Goal: Information Seeking & Learning: Learn about a topic

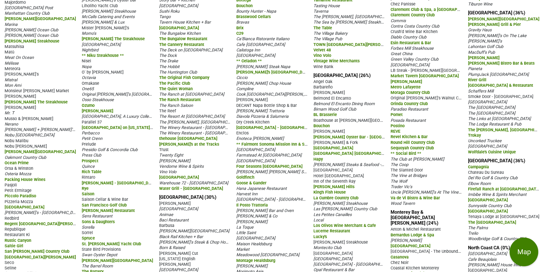
scroll to position [513, 0]
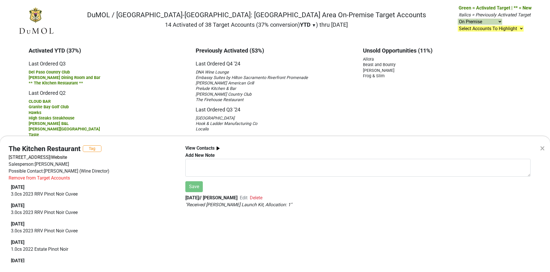
select select "on"
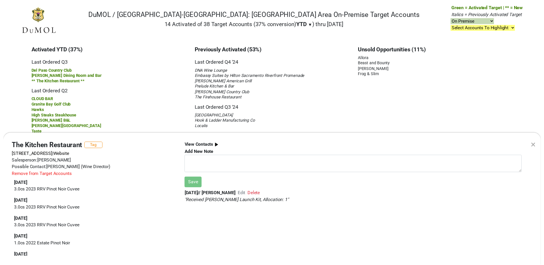
scroll to position [0, 1]
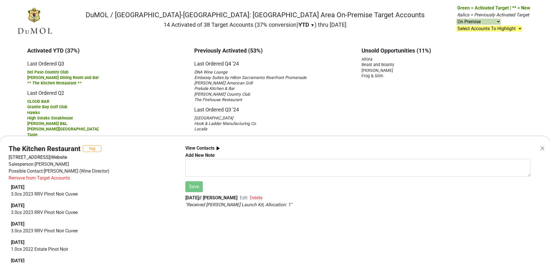
drag, startPoint x: 99, startPoint y: 22, endPoint x: 111, endPoint y: 12, distance: 15.3
click at [100, 21] on div "× The Kitchen Restaurant Tag 915 Broadway #100, Sacramento, CA 95818 | Website …" at bounding box center [275, 136] width 550 height 272
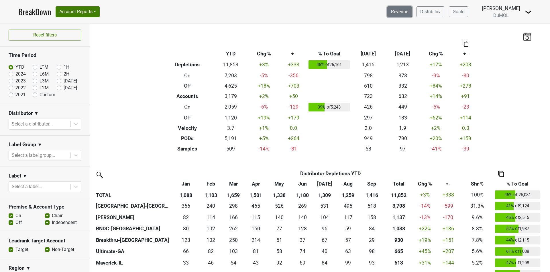
click at [408, 11] on link "Revenue" at bounding box center [400, 11] width 25 height 11
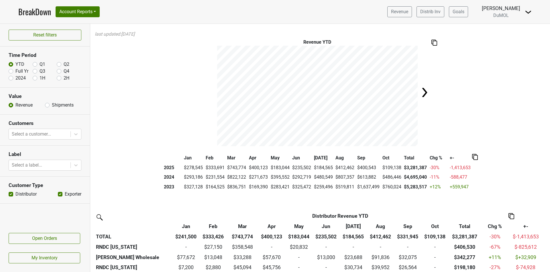
click at [15, 69] on label "Full Yr" at bounding box center [21, 71] width 13 height 7
click at [12, 69] on input "Full Yr" at bounding box center [11, 71] width 5 height 6
radio input "true"
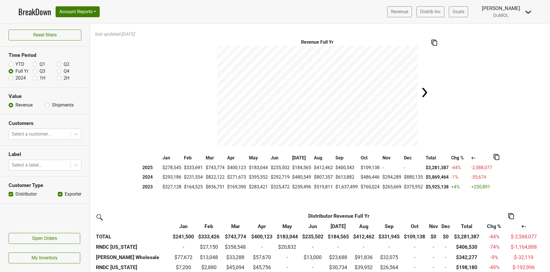
click at [52, 104] on label "Shipments" at bounding box center [63, 104] width 22 height 7
click at [47, 104] on input "Shipments" at bounding box center [47, 104] width 5 height 6
radio input "true"
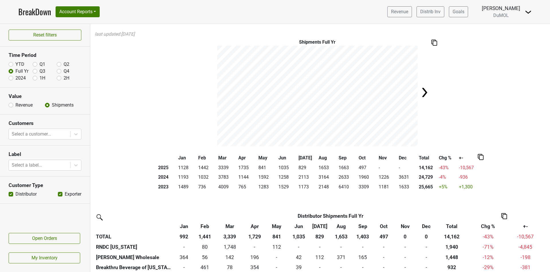
click at [423, 91] on img at bounding box center [424, 92] width 11 height 11
click at [206, 90] on img at bounding box center [210, 92] width 11 height 11
click at [15, 106] on label "Revenue" at bounding box center [23, 104] width 17 height 7
click at [11, 106] on input "Revenue" at bounding box center [11, 104] width 5 height 6
radio input "true"
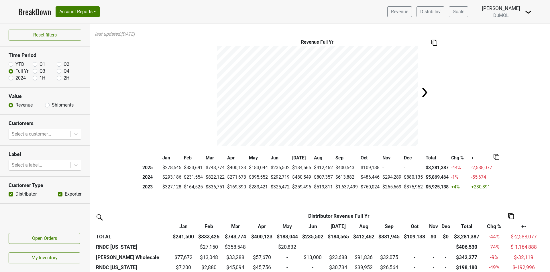
click at [423, 92] on img at bounding box center [424, 92] width 11 height 11
click at [15, 63] on label "YTD" at bounding box center [19, 64] width 9 height 7
click at [12, 63] on input "YTD" at bounding box center [11, 64] width 5 height 6
radio input "true"
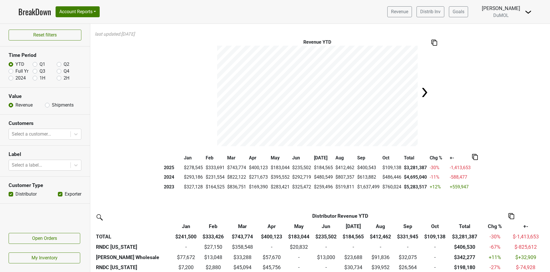
click at [423, 93] on img at bounding box center [424, 92] width 11 height 11
click at [423, 93] on div "Revenue YTD" at bounding box center [320, 92] width 460 height 107
click at [31, 13] on link "BreakDown" at bounding box center [34, 12] width 33 height 12
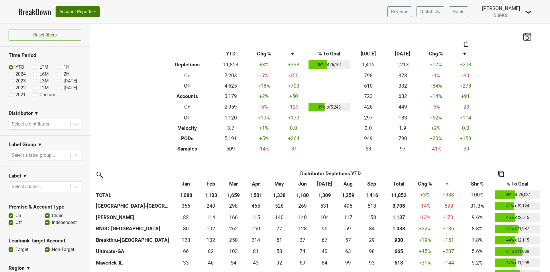
click at [64, 66] on label "1H" at bounding box center [67, 67] width 6 height 7
click at [57, 66] on input "1H" at bounding box center [68, 67] width 23 height 6
radio input "true"
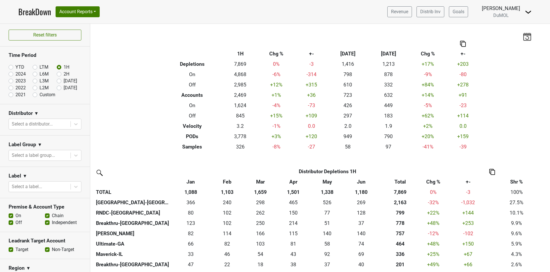
click at [64, 74] on label "2H" at bounding box center [67, 74] width 6 height 7
click at [57, 74] on input "2H" at bounding box center [68, 74] width 23 height 6
radio input "true"
click at [54, 74] on div "Reset filters Time Period YTD LTM 1H 2024 L6M 2H 2023 L3M Sep '25 2022 L2M Oct …" at bounding box center [45, 148] width 90 height 248
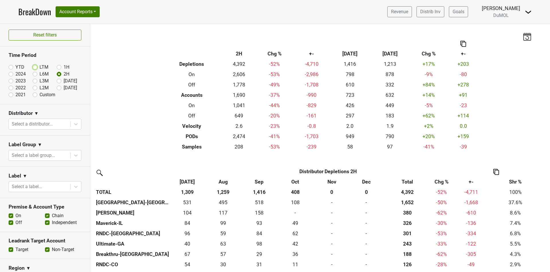
click at [36, 66] on input "LTM" at bounding box center [44, 67] width 23 height 6
radio input "true"
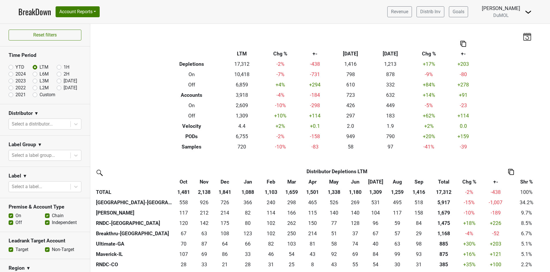
click at [40, 75] on label "L6M" at bounding box center [44, 74] width 9 height 7
click at [33, 75] on input "L6M" at bounding box center [44, 74] width 23 height 6
radio input "true"
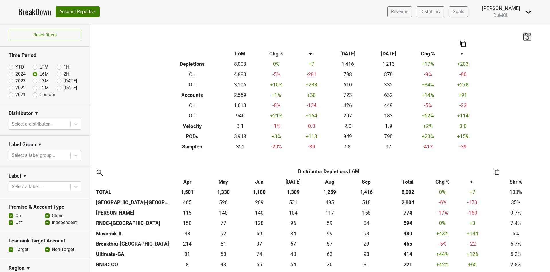
click at [40, 81] on label "L3M" at bounding box center [44, 80] width 9 height 7
click at [33, 81] on input "L3M" at bounding box center [44, 80] width 23 height 6
radio input "true"
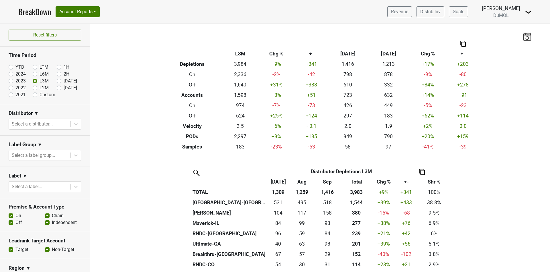
click at [40, 88] on label "L2M" at bounding box center [44, 87] width 9 height 7
click at [33, 88] on input "L2M" at bounding box center [44, 87] width 23 height 6
radio input "true"
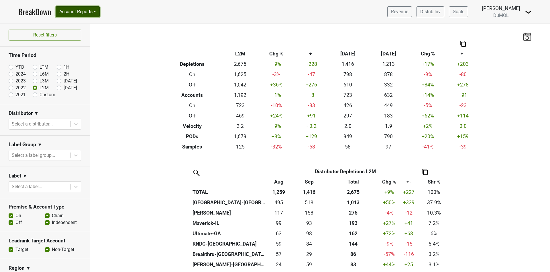
click at [97, 11] on button "Account Reports" at bounding box center [78, 11] width 44 height 11
click at [88, 46] on link "Award Progress" at bounding box center [81, 43] width 51 height 9
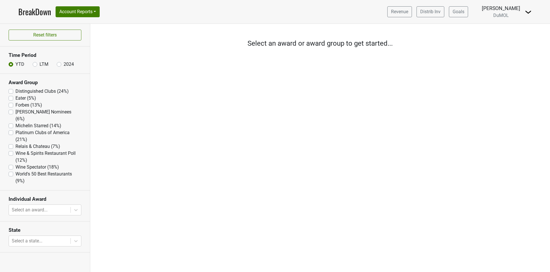
click at [15, 122] on label "Michelin Starred (14%)" at bounding box center [38, 125] width 46 height 7
click at [11, 122] on Starred "Michelin Starred (14%)" at bounding box center [11, 125] width 5 height 6
checkbox Starred "true"
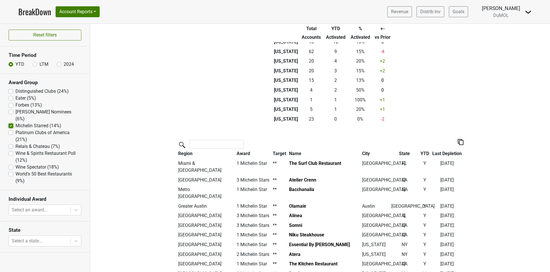
scroll to position [43, 0]
